Goal: Transaction & Acquisition: Purchase product/service

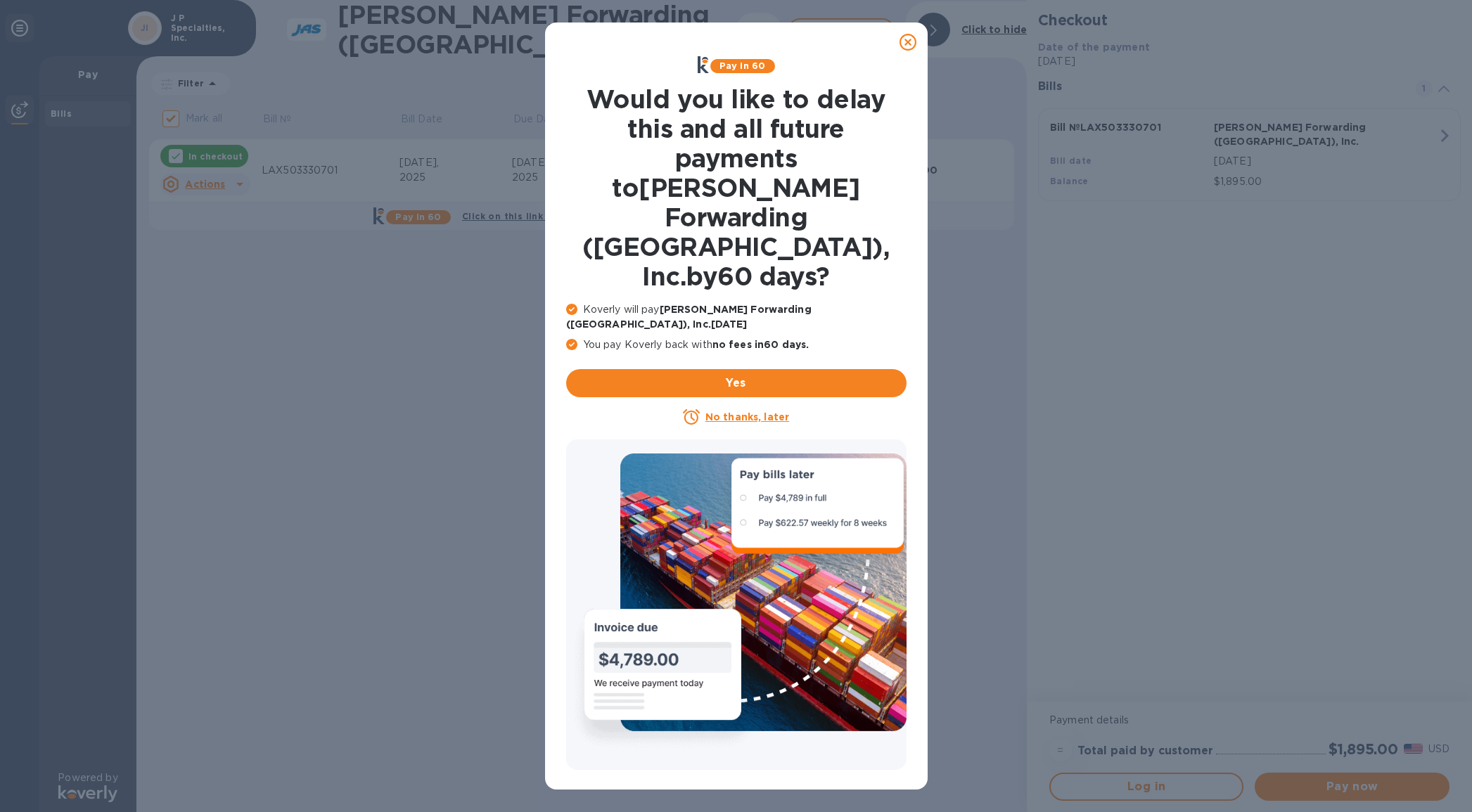
click at [751, 411] on u "No thanks, later" at bounding box center [747, 416] width 83 height 11
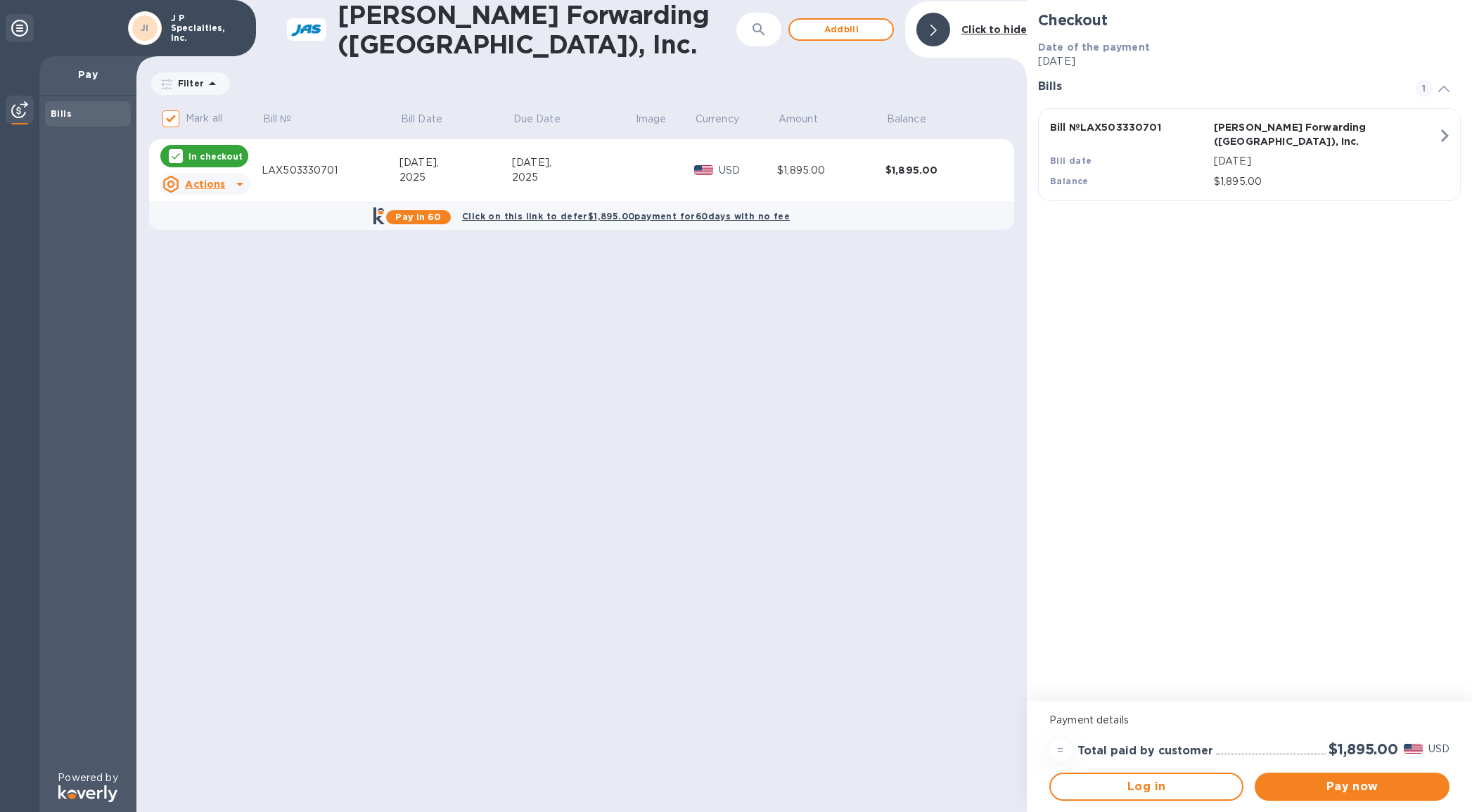
click at [298, 171] on div "LAX503330701" at bounding box center [330, 170] width 138 height 14
click at [210, 180] on u "Actions" at bounding box center [205, 184] width 40 height 11
click at [216, 236] on b "Open bill" at bounding box center [224, 238] width 47 height 11
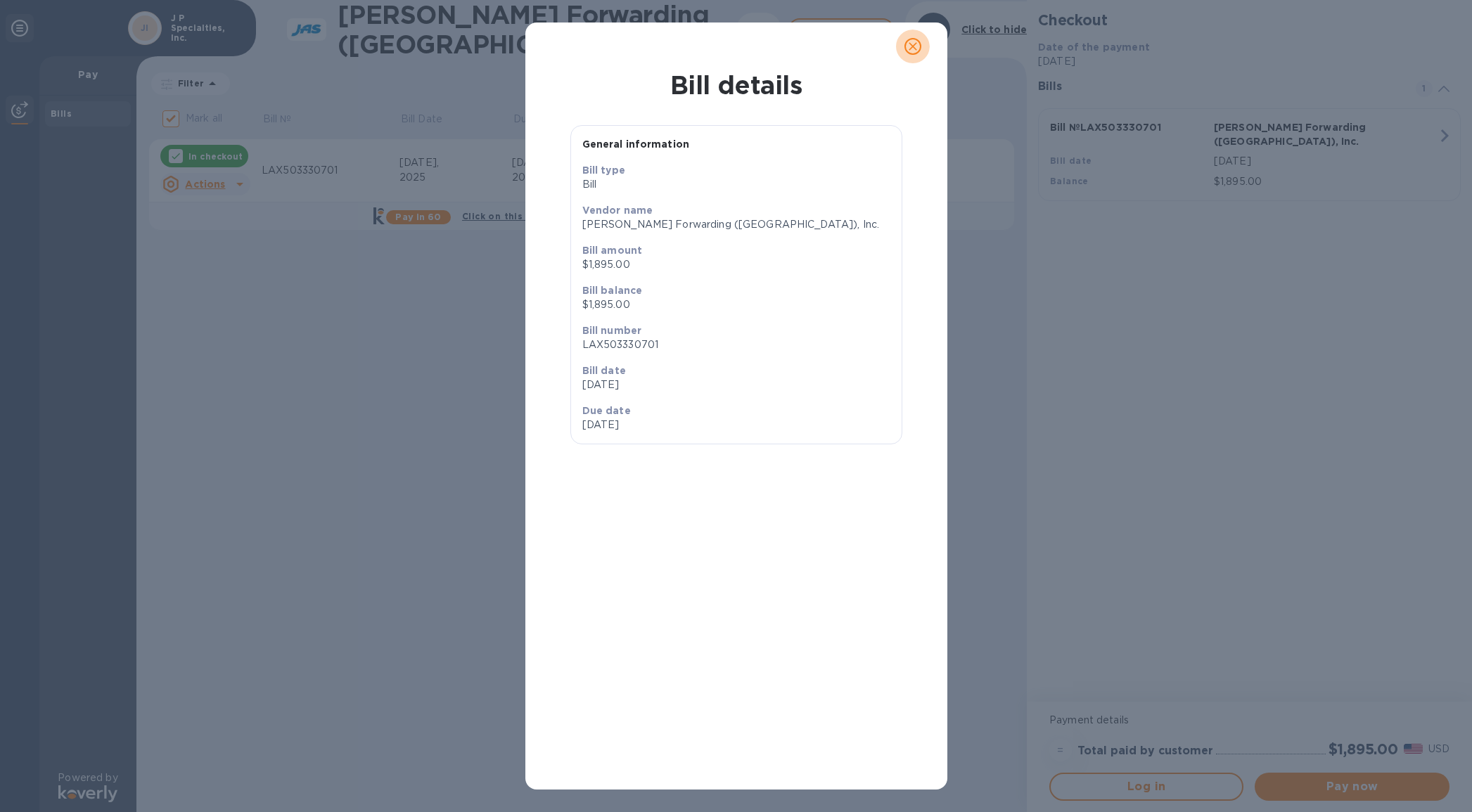
click at [917, 48] on icon "close" at bounding box center [913, 47] width 14 height 14
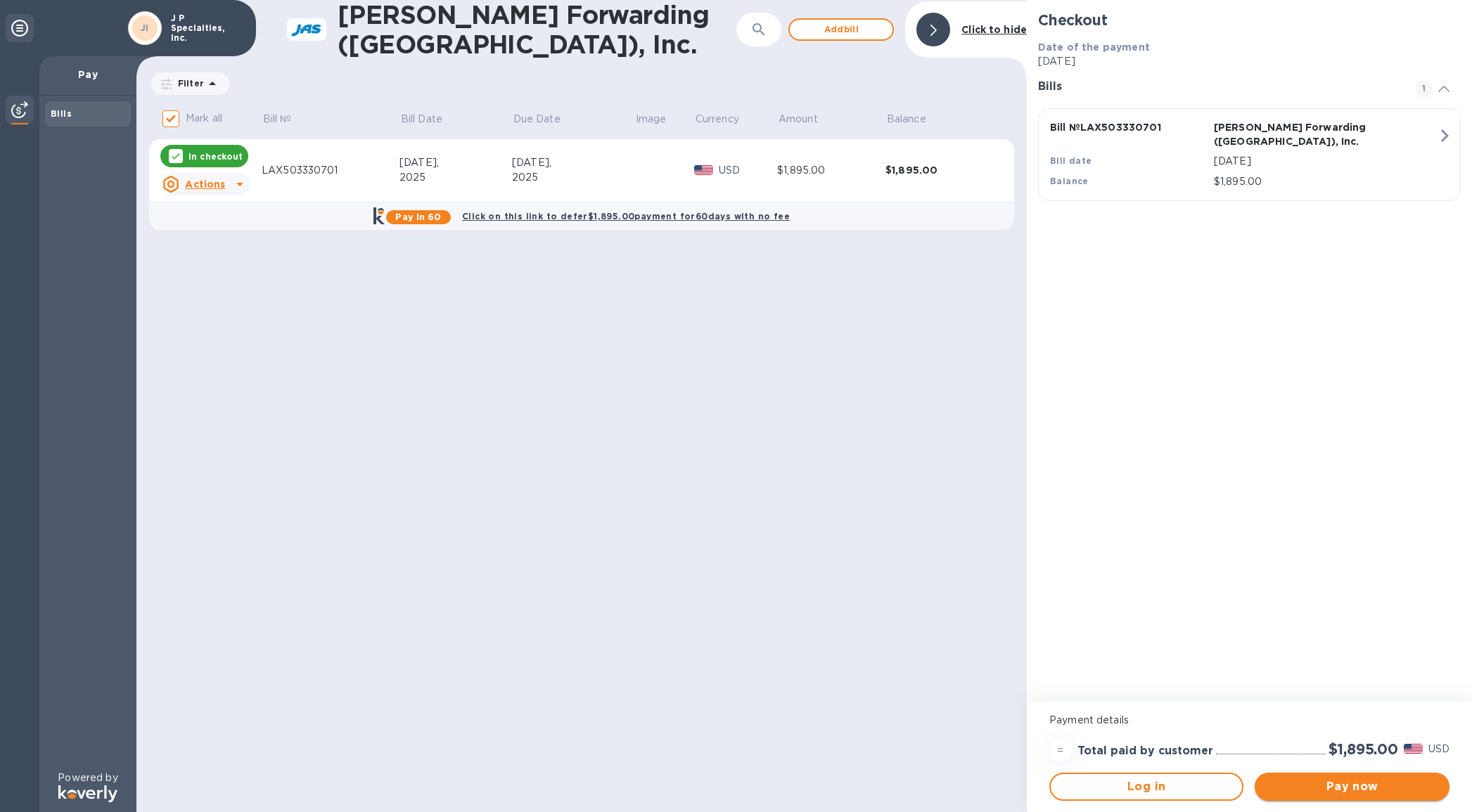
click at [1379, 788] on span "Pay now" at bounding box center [1352, 787] width 172 height 17
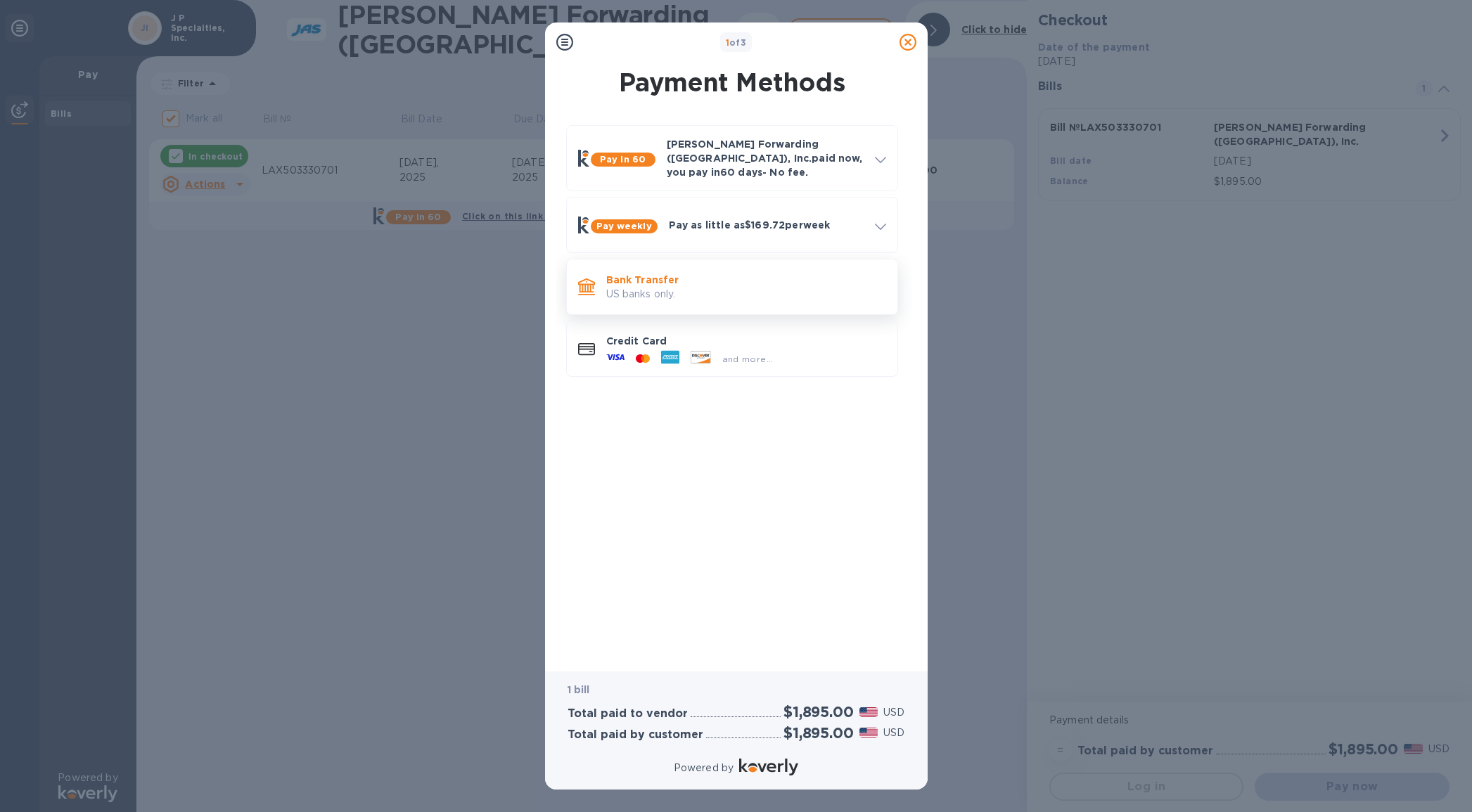
click at [676, 274] on p "Bank Transfer" at bounding box center [746, 280] width 280 height 14
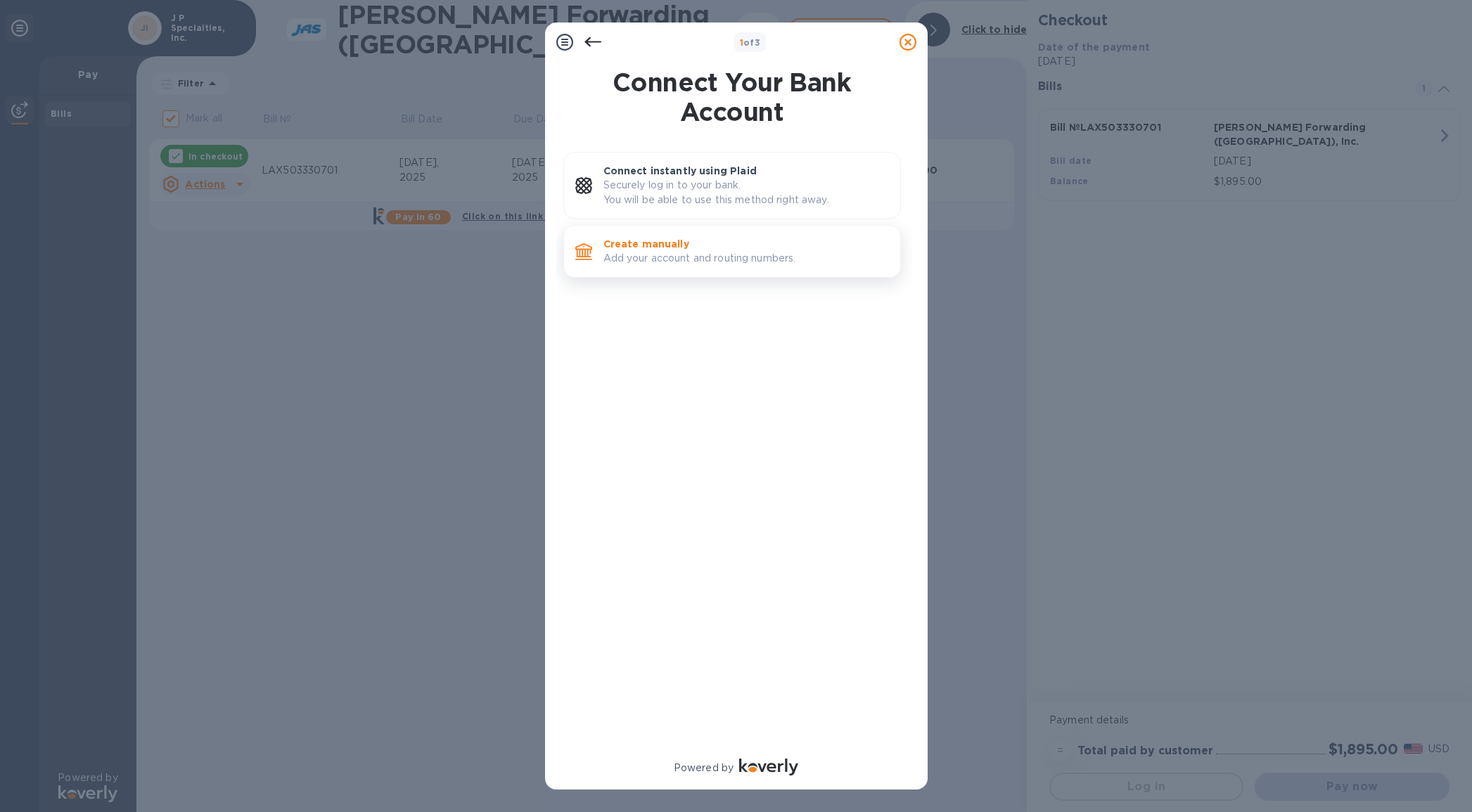
click at [708, 241] on p "Create manually" at bounding box center [746, 244] width 285 height 14
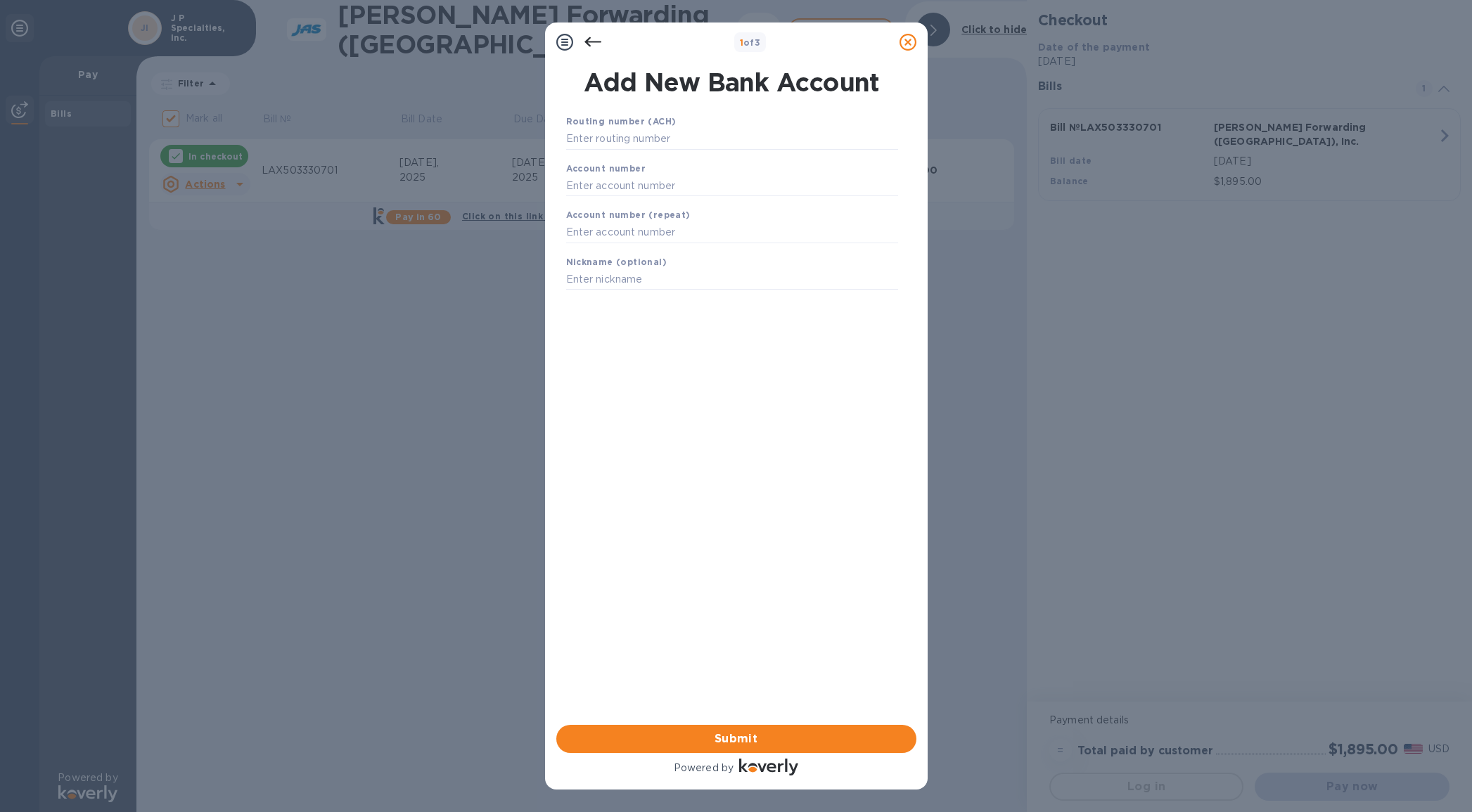
click at [692, 125] on div "Routing number (ACH)" at bounding box center [731, 132] width 343 height 47
click at [627, 134] on input "text" at bounding box center [731, 139] width 332 height 21
paste input "121042882"
type input "121042882"
click at [619, 201] on input "text" at bounding box center [731, 203] width 332 height 21
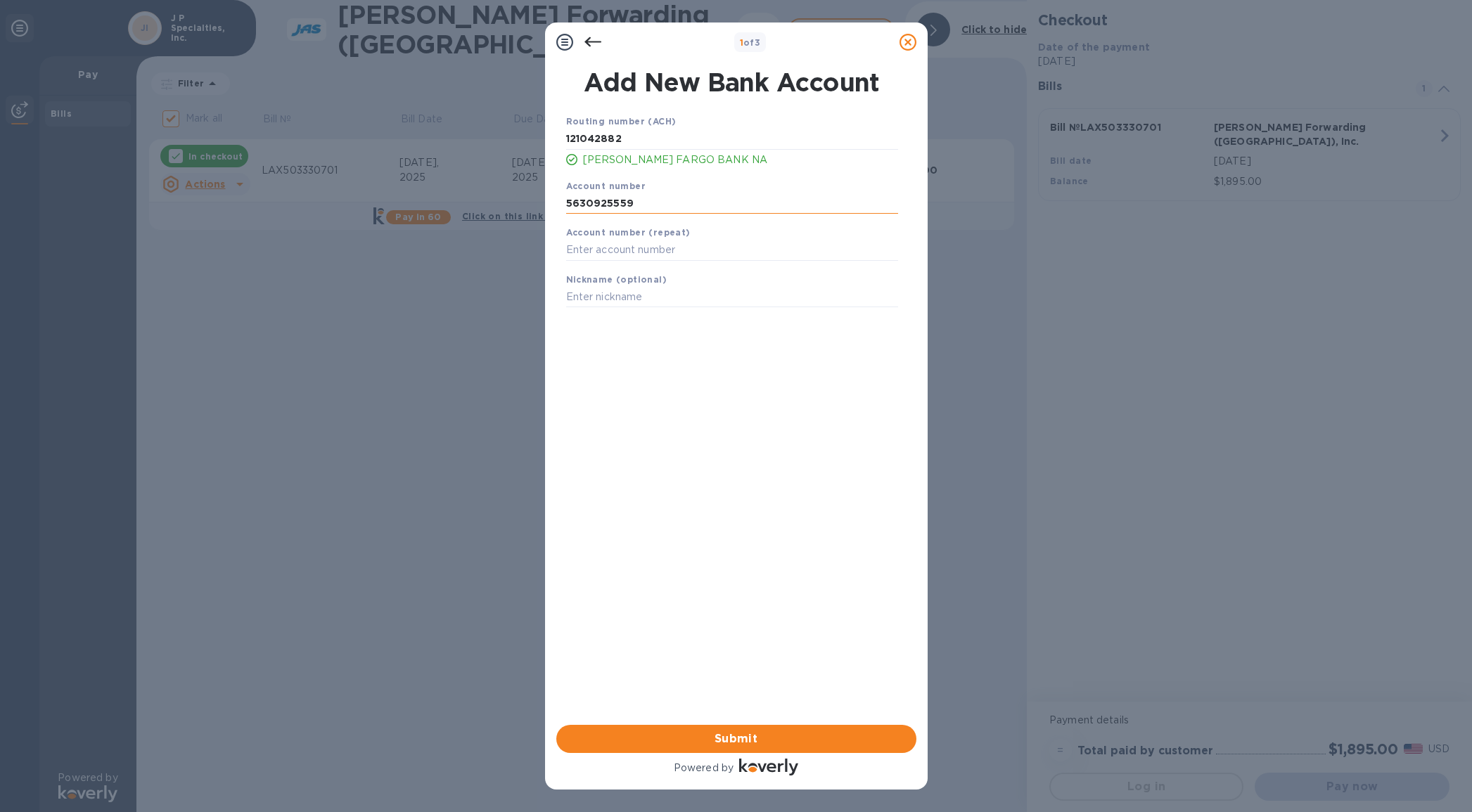
type input "5630925559"
type input "J P Checking"
click at [758, 728] on button "Submit" at bounding box center [737, 739] width 360 height 28
